Goal: Check status: Check status

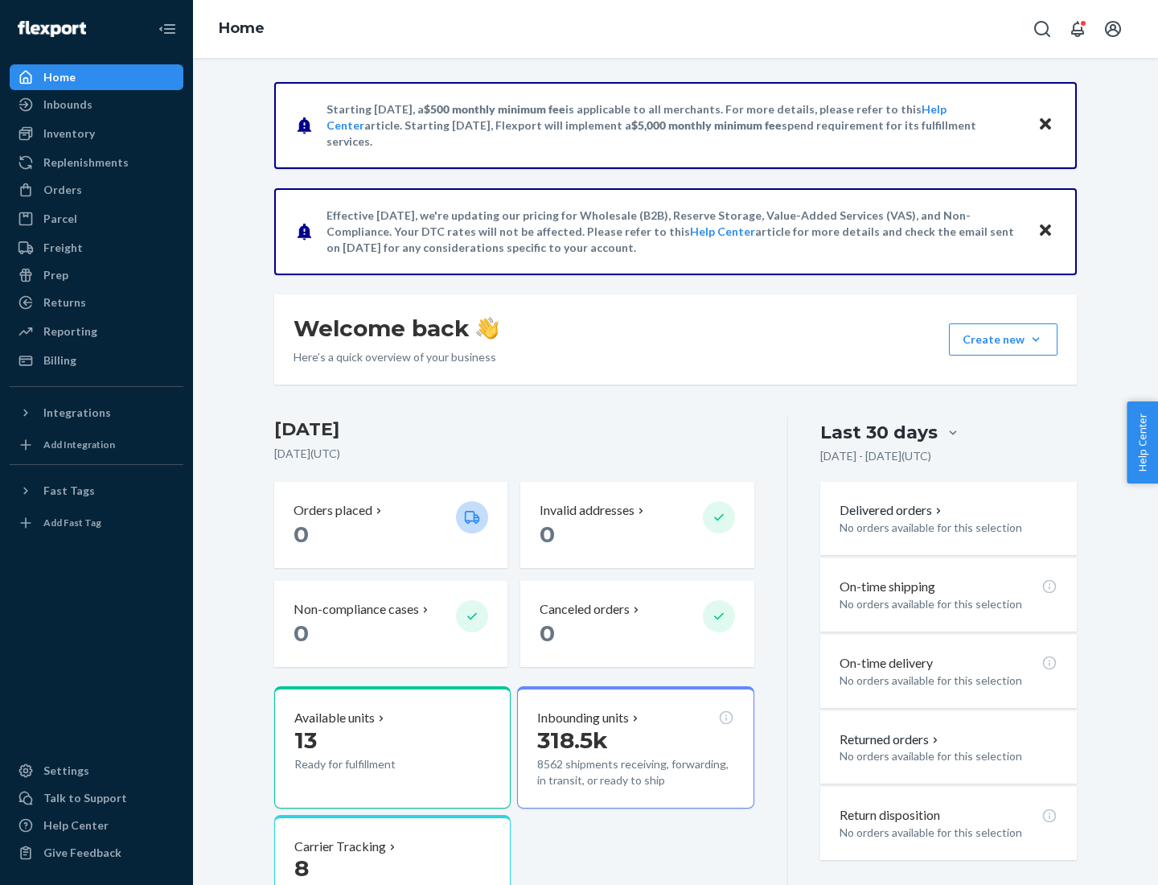
click at [1036, 339] on button "Create new Create new inbound Create new order Create new product" at bounding box center [1003, 339] width 109 height 32
click at [67, 105] on div "Inbounds" at bounding box center [67, 105] width 49 height 16
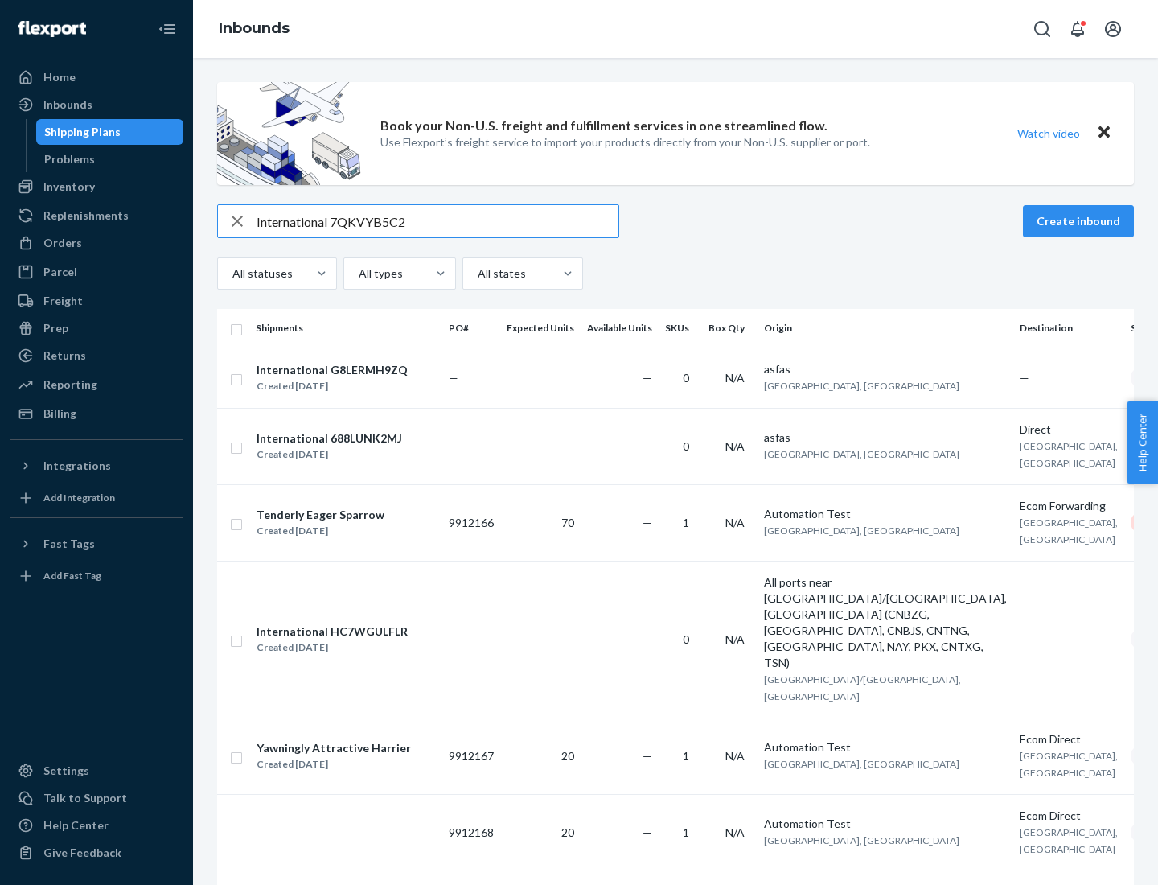
type input "International 7QKVYB5C29"
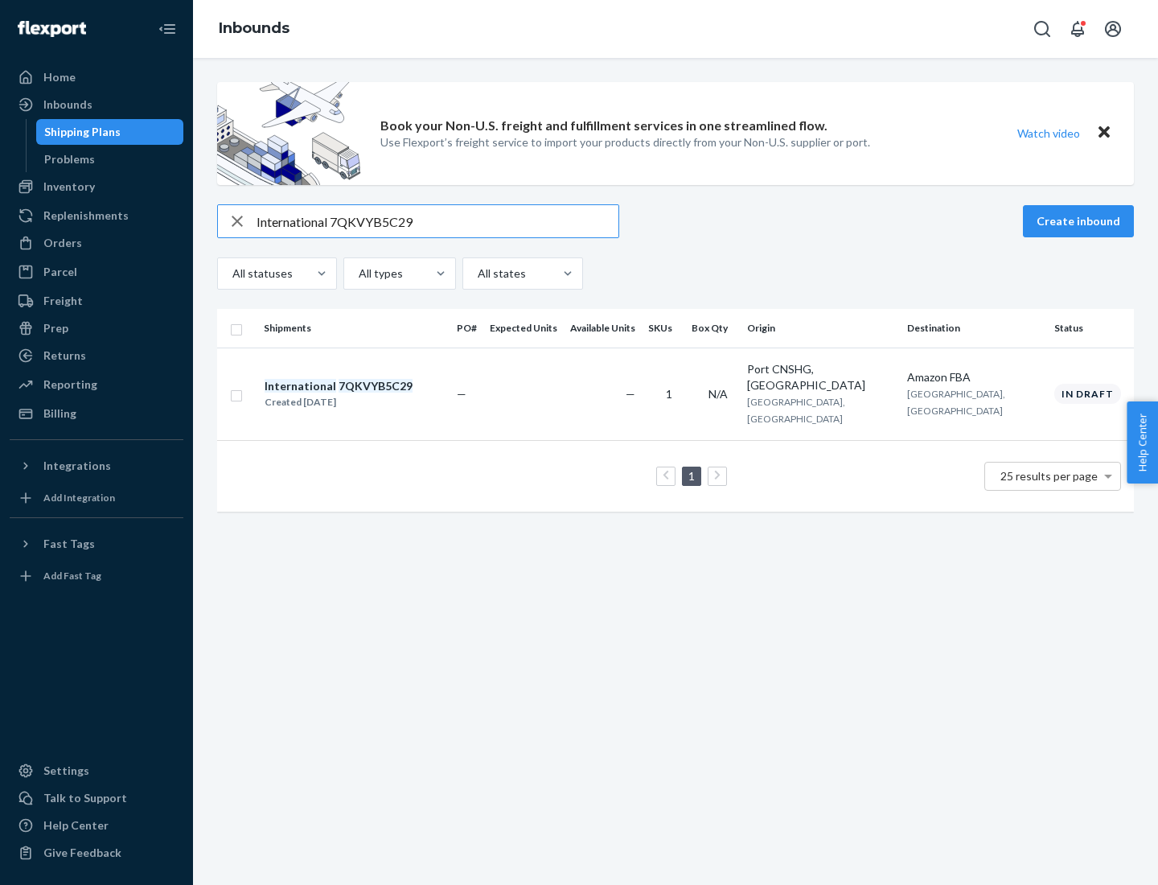
click at [366, 394] on div "Created [DATE]" at bounding box center [339, 402] width 148 height 16
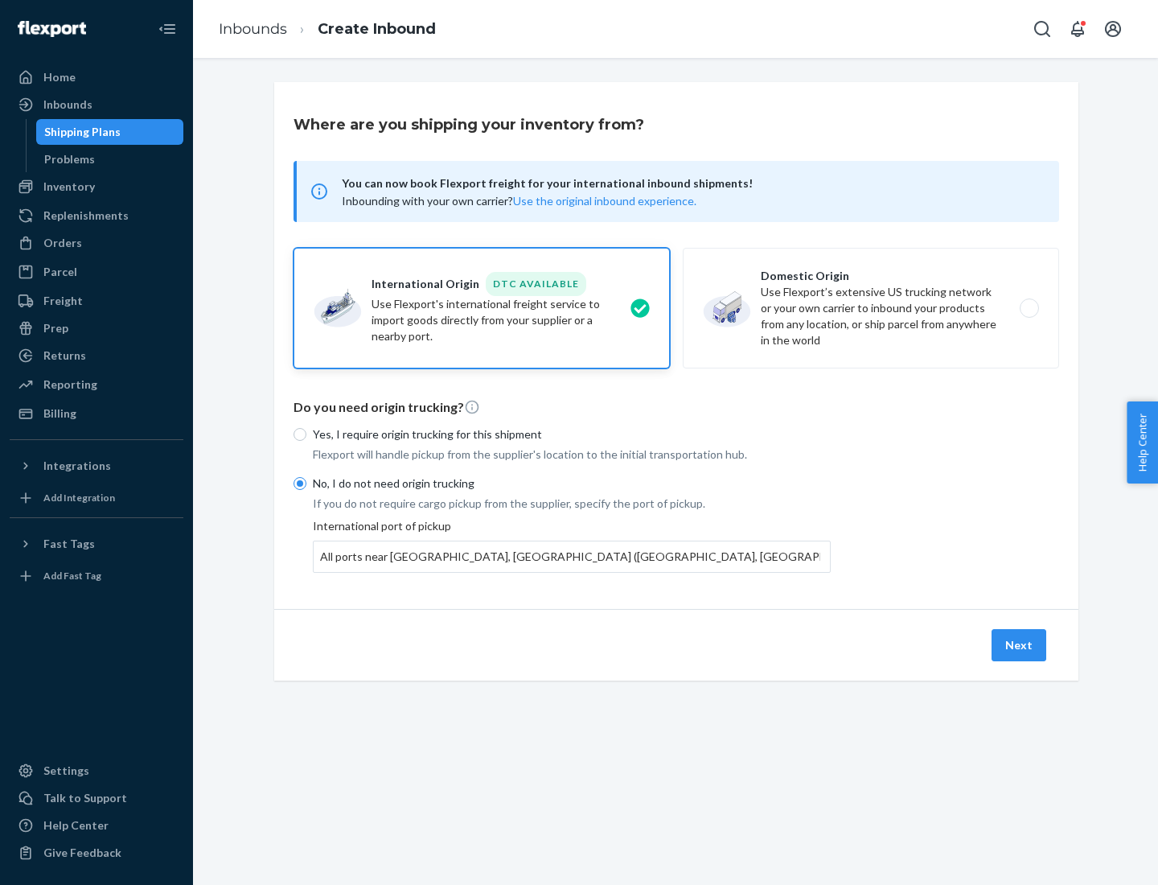
click at [1020, 644] on button "Next" at bounding box center [1019, 645] width 55 height 32
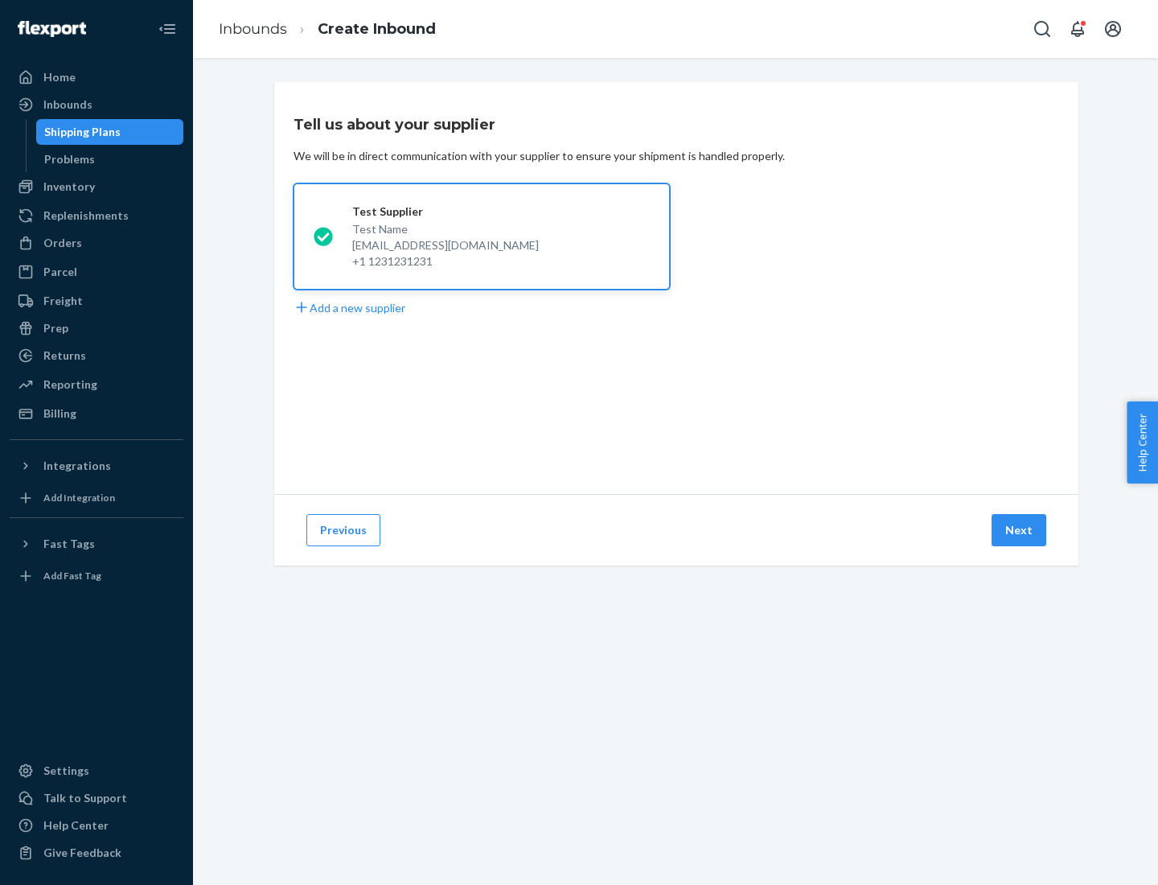
click at [1020, 530] on button "Next" at bounding box center [1019, 530] width 55 height 32
